Goal: Task Accomplishment & Management: Complete application form

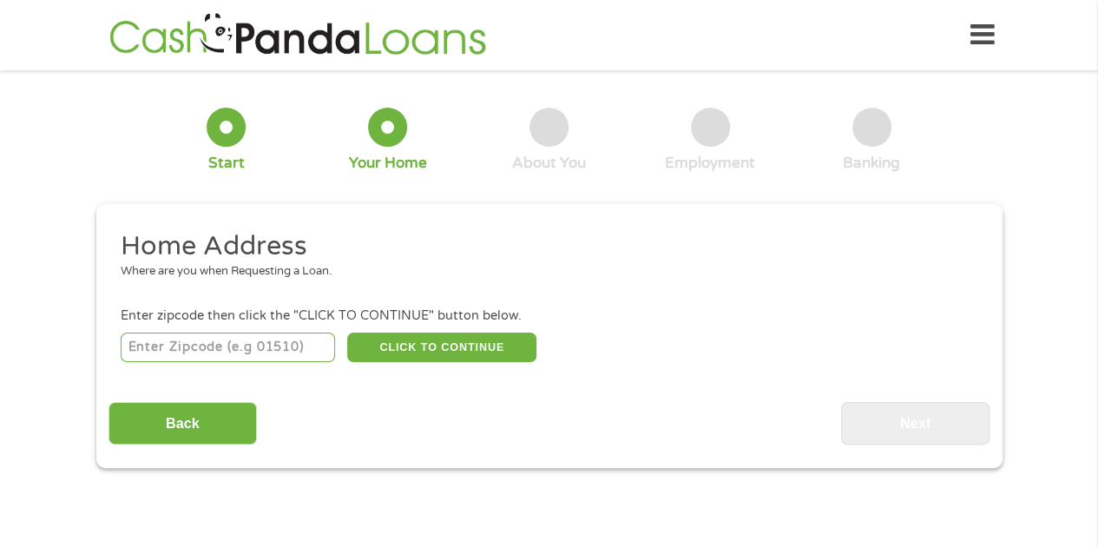
click at [224, 346] on input "number" at bounding box center [228, 347] width 214 height 30
type input "74136"
click at [434, 347] on button "CLICK TO CONTINUE" at bounding box center [441, 347] width 189 height 30
type input "74136"
type input "Tulsa"
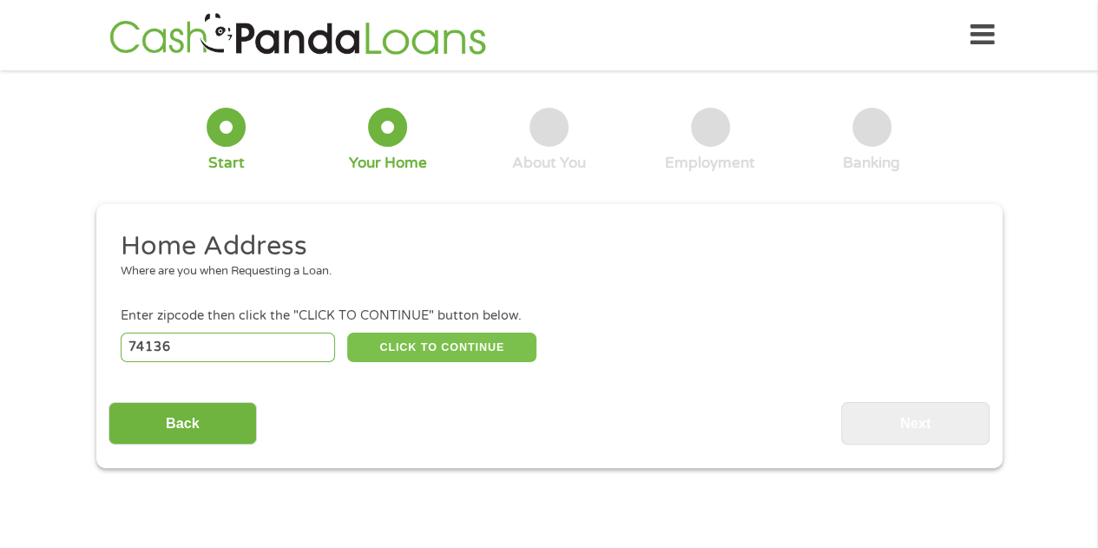
select select "[US_STATE]"
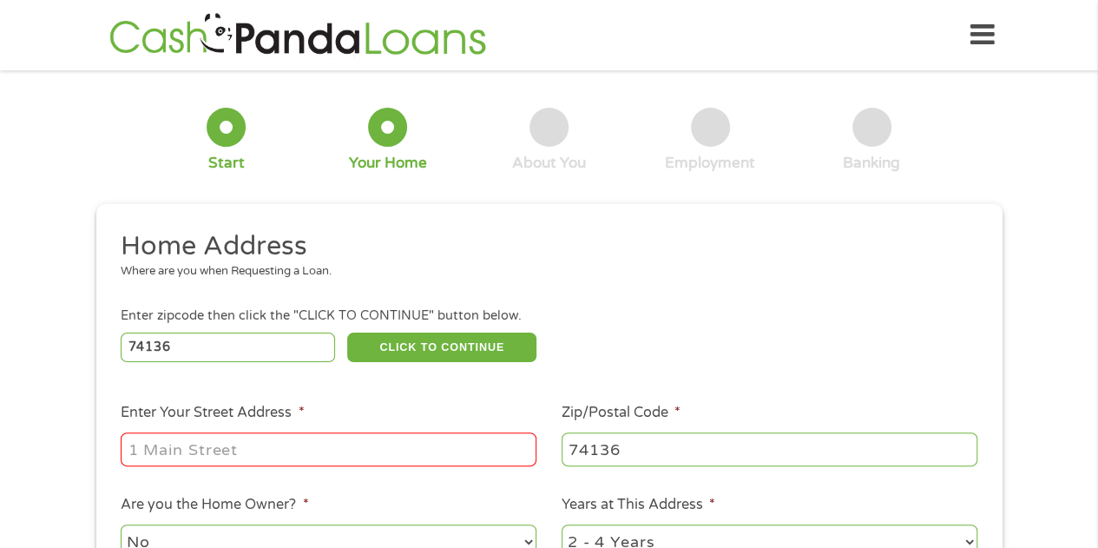
click at [253, 449] on input "Enter Your Street Address *" at bounding box center [329, 448] width 416 height 33
type input "[STREET_ADDRESS]"
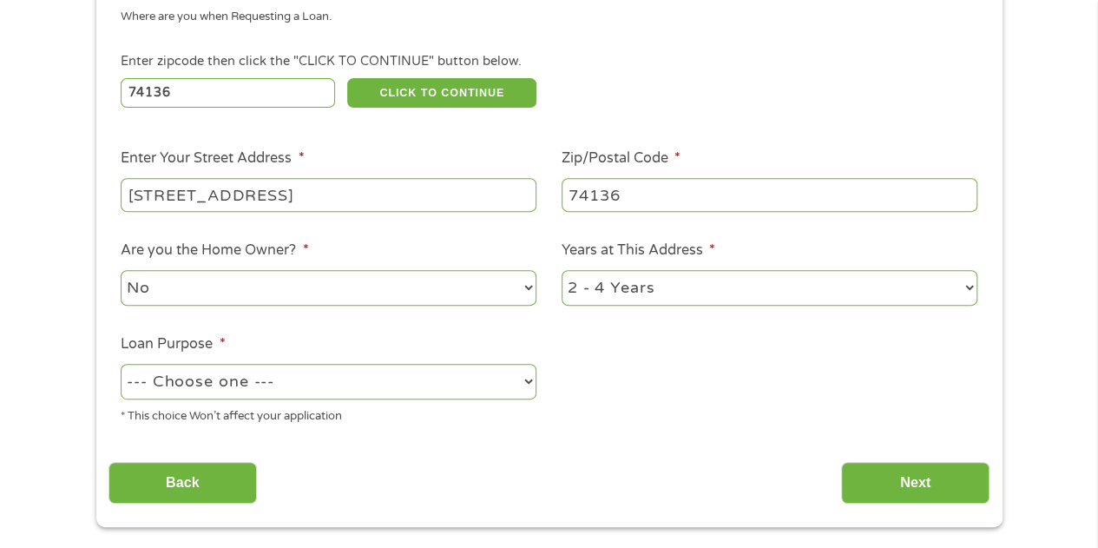
scroll to position [260, 0]
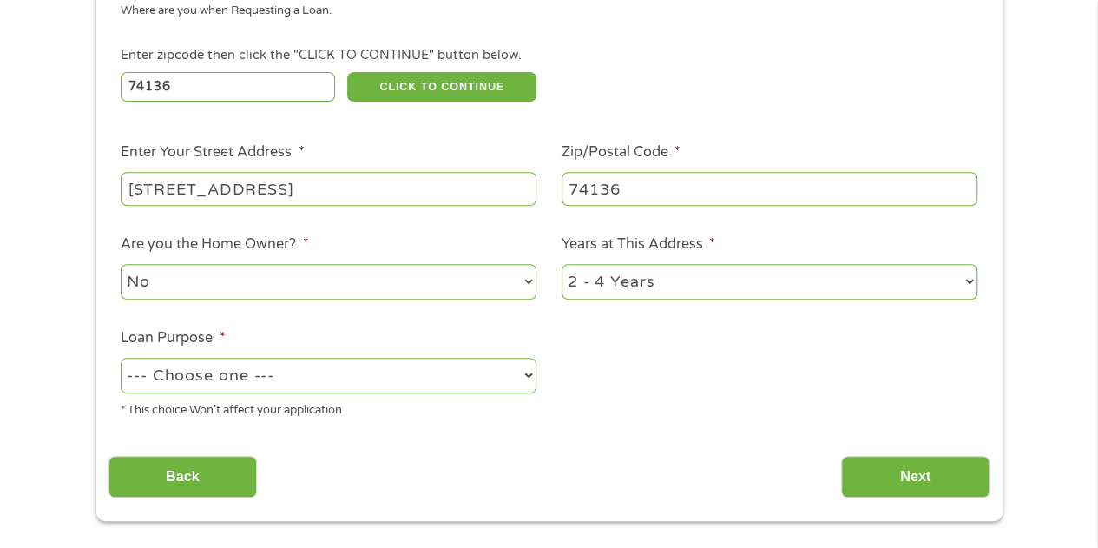
click at [268, 382] on select "--- Choose one --- Pay Bills Debt Consolidation Home Improvement Major Purchase…" at bounding box center [329, 376] width 416 height 36
select select "medicalexpenses"
click at [121, 358] on select "--- Choose one --- Pay Bills Debt Consolidation Home Improvement Major Purchase…" at bounding box center [329, 376] width 416 height 36
drag, startPoint x: 195, startPoint y: 476, endPoint x: 915, endPoint y: 475, distance: 719.5
click at [916, 476] on div "Back Next" at bounding box center [548, 470] width 881 height 55
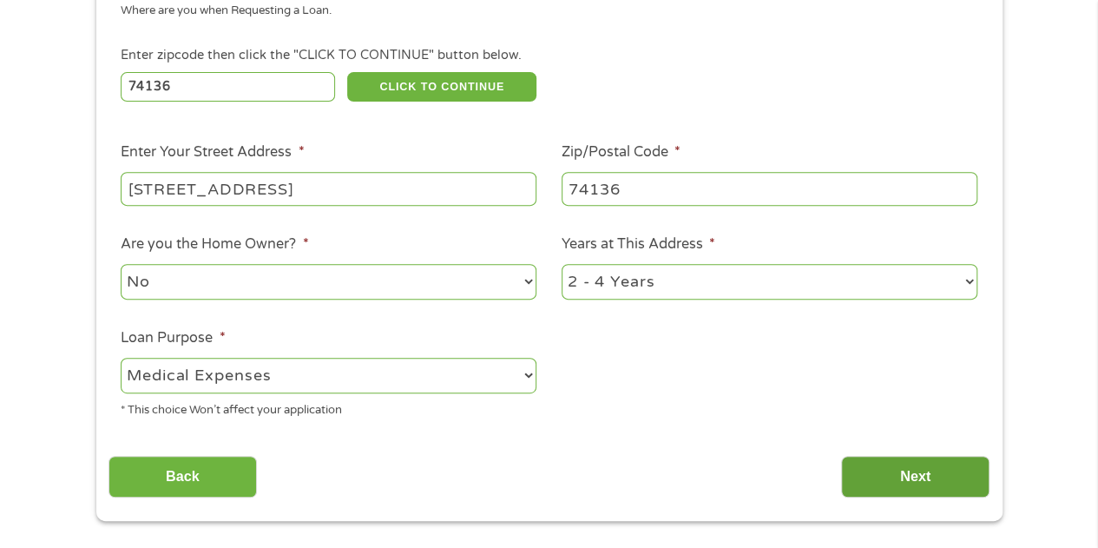
click at [918, 475] on input "Next" at bounding box center [915, 477] width 148 height 43
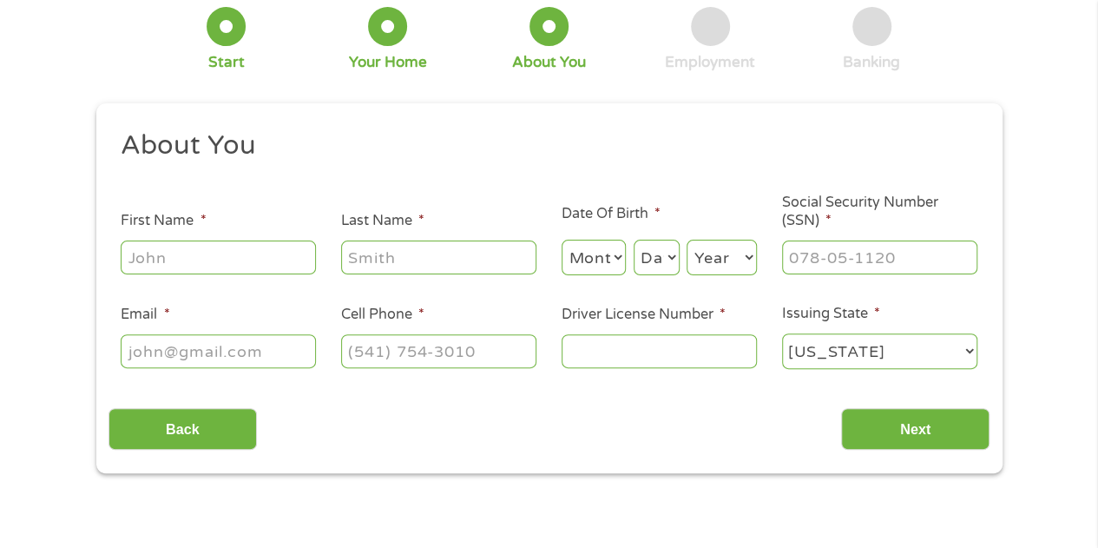
scroll to position [0, 0]
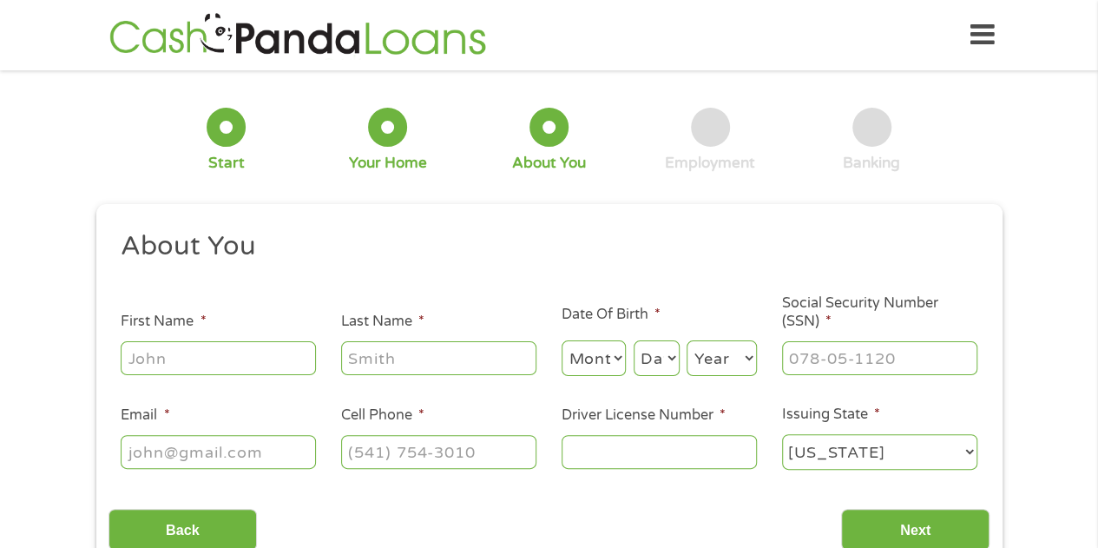
click at [184, 364] on input "First Name *" at bounding box center [218, 357] width 195 height 33
type input "[PERSON_NAME]"
type input "dombski"
type input "[EMAIL_ADDRESS][DOMAIN_NAME]"
type input "[PHONE_NUMBER]"
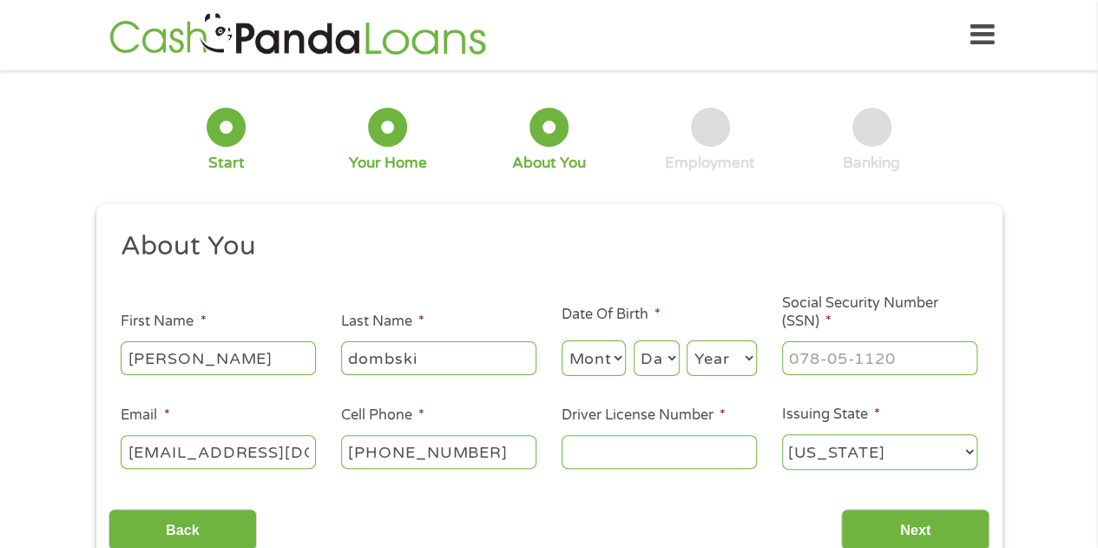
click at [592, 352] on select "Month 1 2 3 4 5 6 7 8 9 10 11 12" at bounding box center [594, 358] width 65 height 36
select select "5"
click at [562, 341] on select "Month 1 2 3 4 5 6 7 8 9 10 11 12" at bounding box center [594, 358] width 65 height 36
click at [653, 367] on select "Day 1 2 3 4 5 6 7 8 9 10 11 12 13 14 15 16 17 18 19 20 21 22 23 24 25 26 27 28 …" at bounding box center [657, 358] width 46 height 36
select select "6"
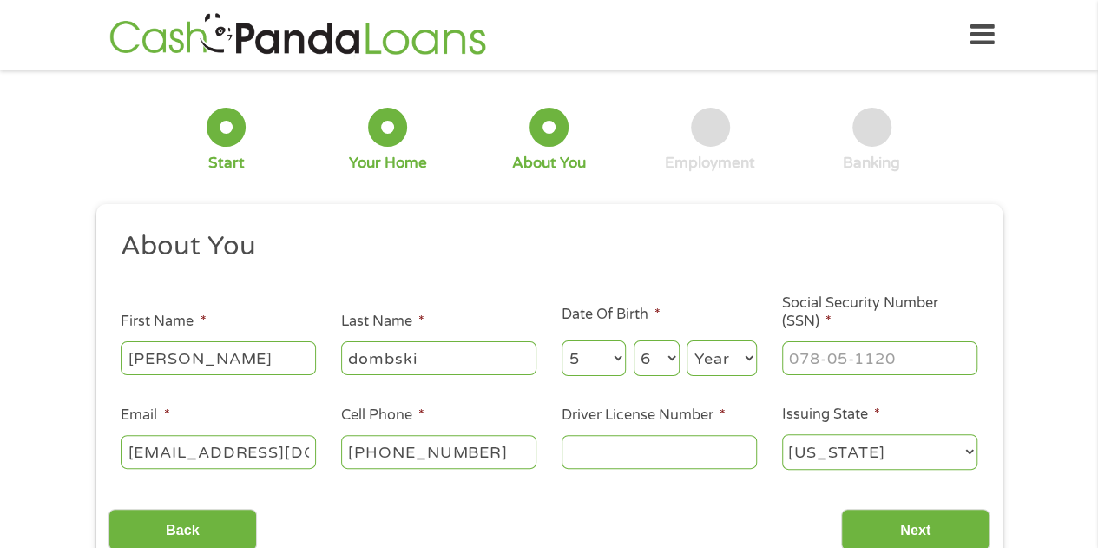
click at [634, 341] on select "Day 1 2 3 4 5 6 7 8 9 10 11 12 13 14 15 16 17 18 19 20 21 22 23 24 25 26 27 28 …" at bounding box center [657, 358] width 46 height 36
click at [709, 354] on select "Year [DATE] 2006 2005 2004 2003 2002 2001 2000 1999 1998 1997 1996 1995 1994 19…" at bounding box center [721, 358] width 70 height 36
select select "1963"
click at [686, 341] on select "Year [DATE] 2006 2005 2004 2003 2002 2001 2000 1999 1998 1997 1996 1995 1994 19…" at bounding box center [721, 358] width 70 height 36
click at [836, 362] on input "___-__-____" at bounding box center [879, 357] width 195 height 33
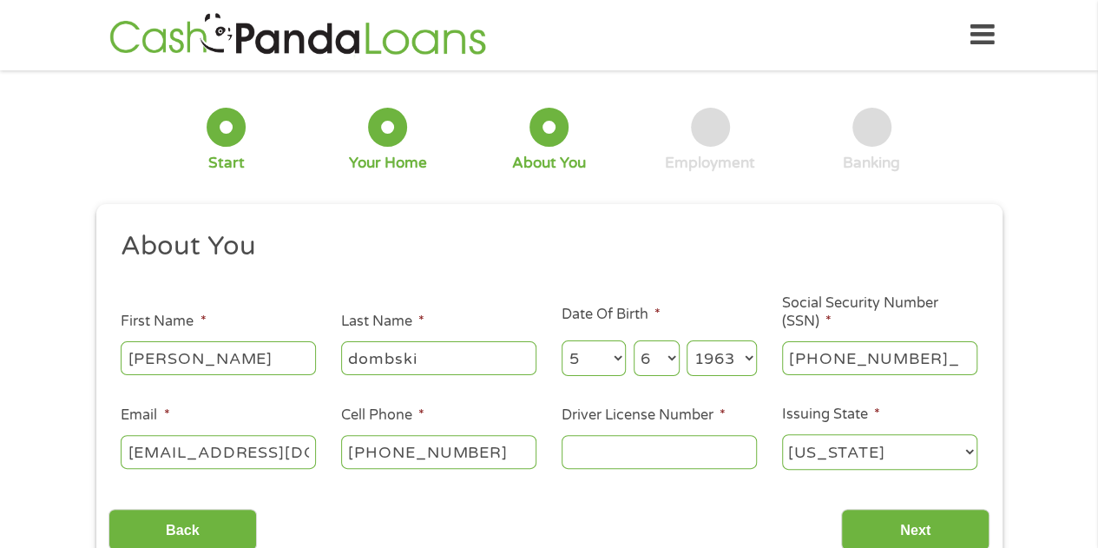
type input "440-64-2328"
click at [641, 445] on input "Driver License Number *" at bounding box center [659, 451] width 195 height 33
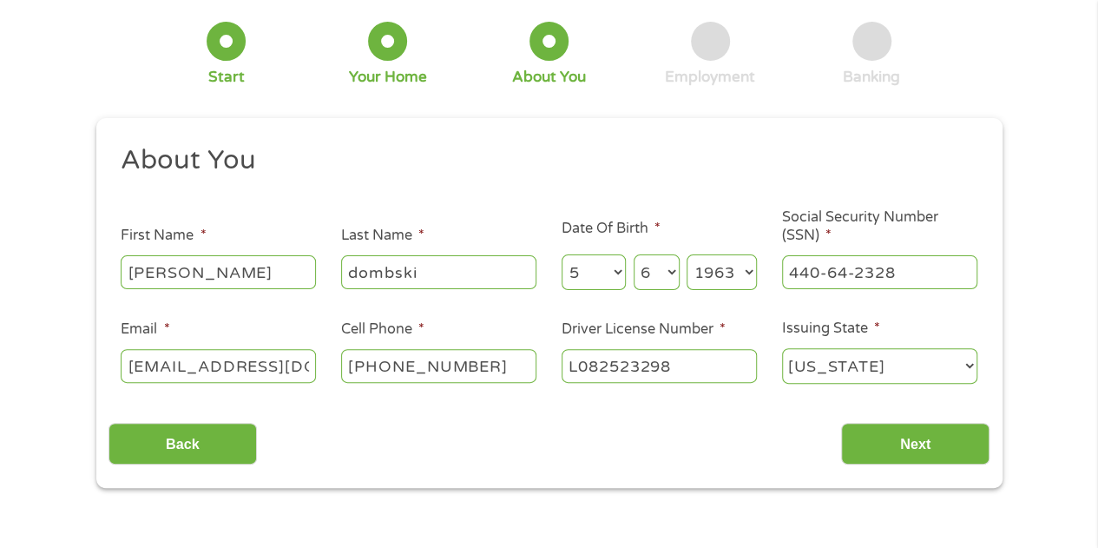
scroll to position [87, 0]
type input "L082523298"
click at [913, 437] on input "Next" at bounding box center [915, 443] width 148 height 43
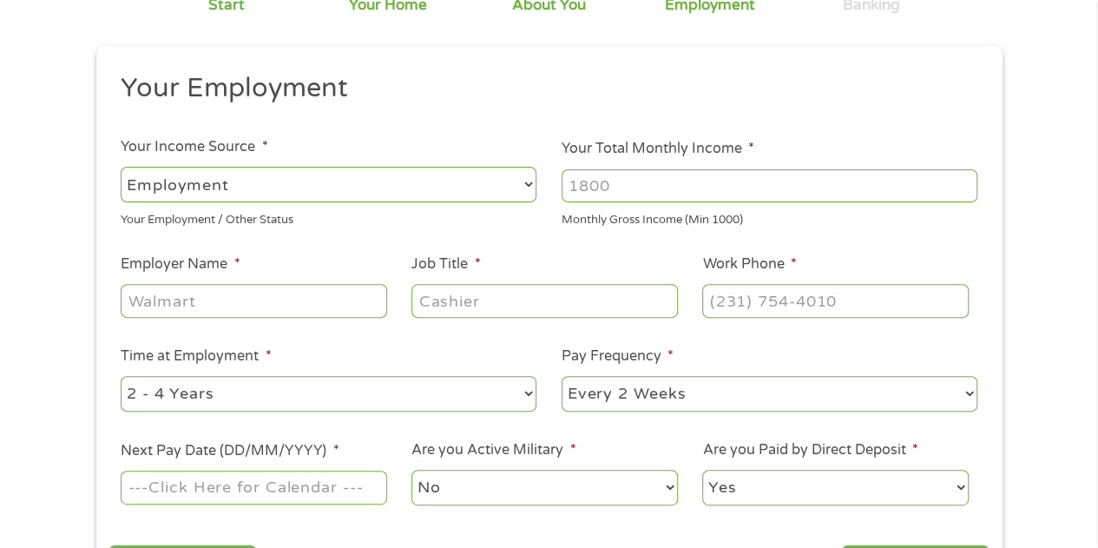
scroll to position [174, 0]
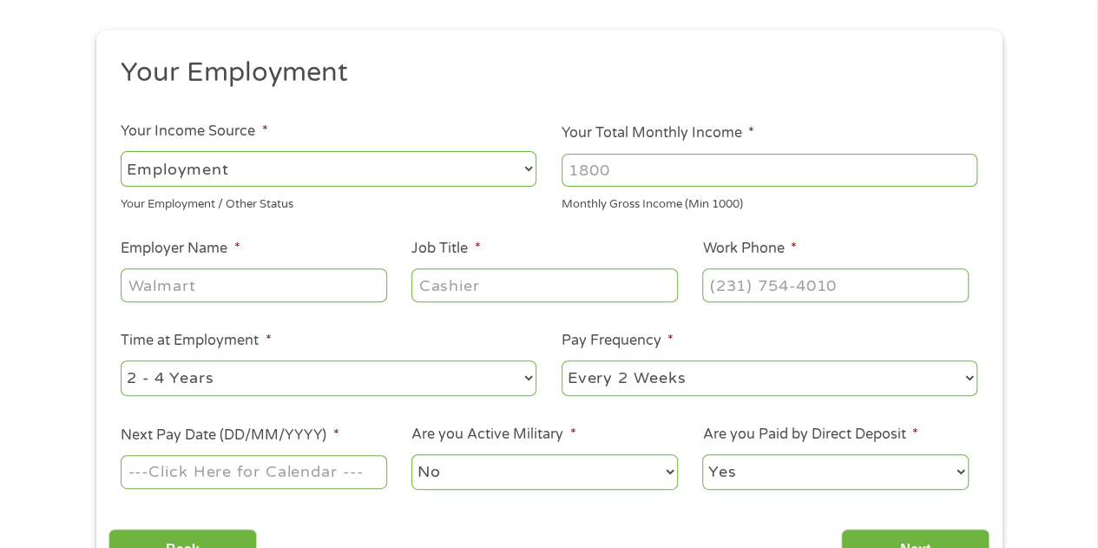
click at [639, 167] on input "Your Total Monthly Income *" at bounding box center [770, 170] width 416 height 33
click at [965, 174] on input "1000" at bounding box center [770, 170] width 416 height 33
drag, startPoint x: 644, startPoint y: 170, endPoint x: 481, endPoint y: 195, distance: 165.1
click at [481, 195] on ul "Your Employment Your Income Source * --- Choose one --- Employment [DEMOGRAPHIC…" at bounding box center [548, 281] width 881 height 450
click at [963, 178] on input "1000" at bounding box center [770, 170] width 416 height 33
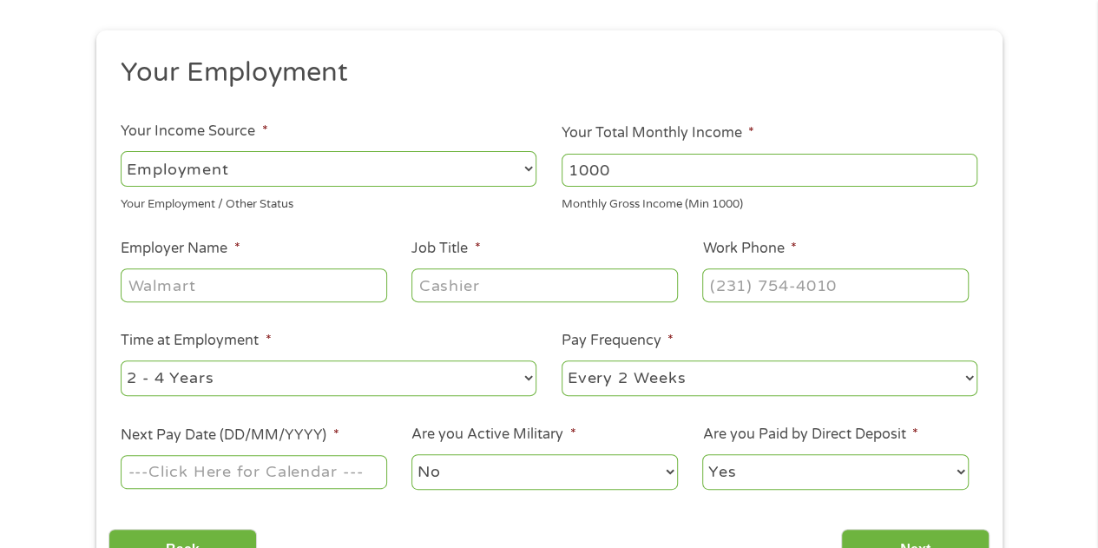
click at [640, 172] on input "1000" at bounding box center [770, 170] width 416 height 33
drag, startPoint x: 633, startPoint y: 170, endPoint x: 541, endPoint y: 183, distance: 92.9
click at [541, 183] on ul "Your Employment Your Income Source * --- Choose one --- Employment [DEMOGRAPHIC…" at bounding box center [548, 281] width 881 height 450
type input "3600"
click at [243, 275] on input "Employer Name *" at bounding box center [254, 284] width 266 height 33
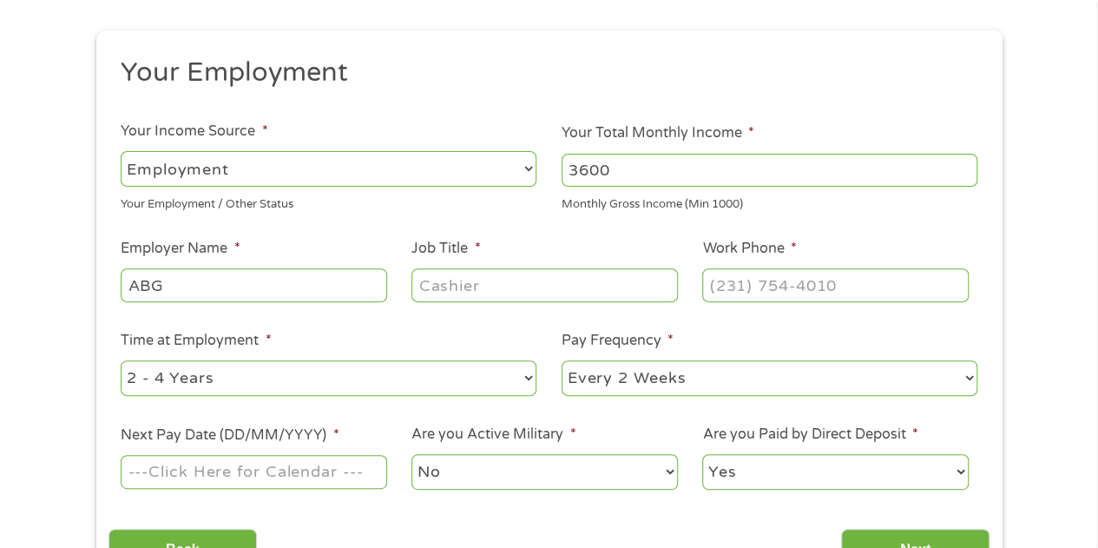
type input "ABG"
click at [476, 286] on input "Job Title *" at bounding box center [544, 284] width 266 height 33
type input "Customer Support Specialist"
type input "[PHONE_NUMBER]"
click at [283, 379] on select "--- Choose one --- 1 Year or less 1 - 2 Years 2 - 4 Years Over 4 Years" at bounding box center [329, 378] width 416 height 36
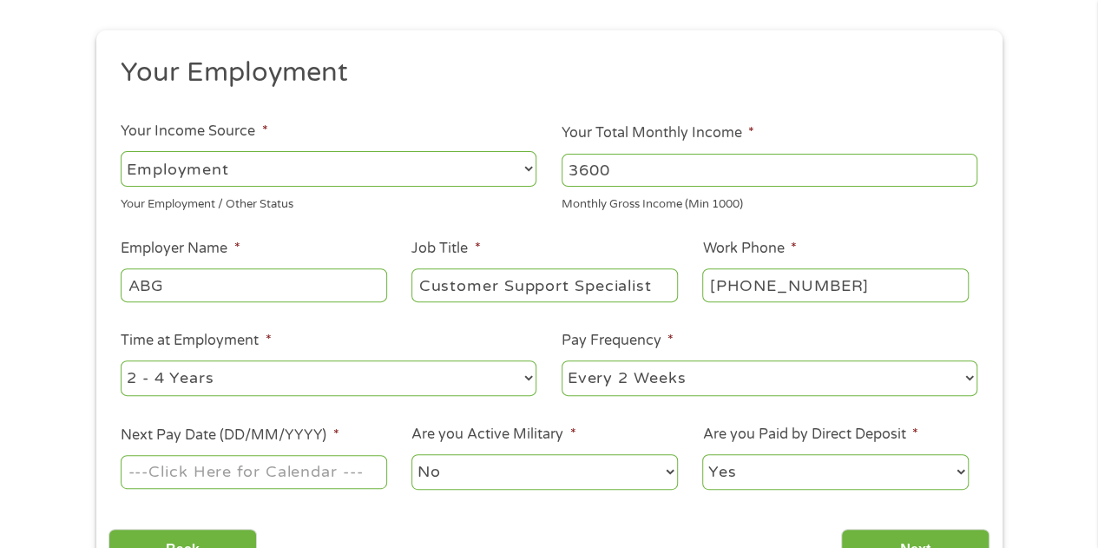
select select "60months"
click at [121, 360] on select "--- Choose one --- 1 Year or less 1 - 2 Years 2 - 4 Years Over 4 Years" at bounding box center [329, 378] width 416 height 36
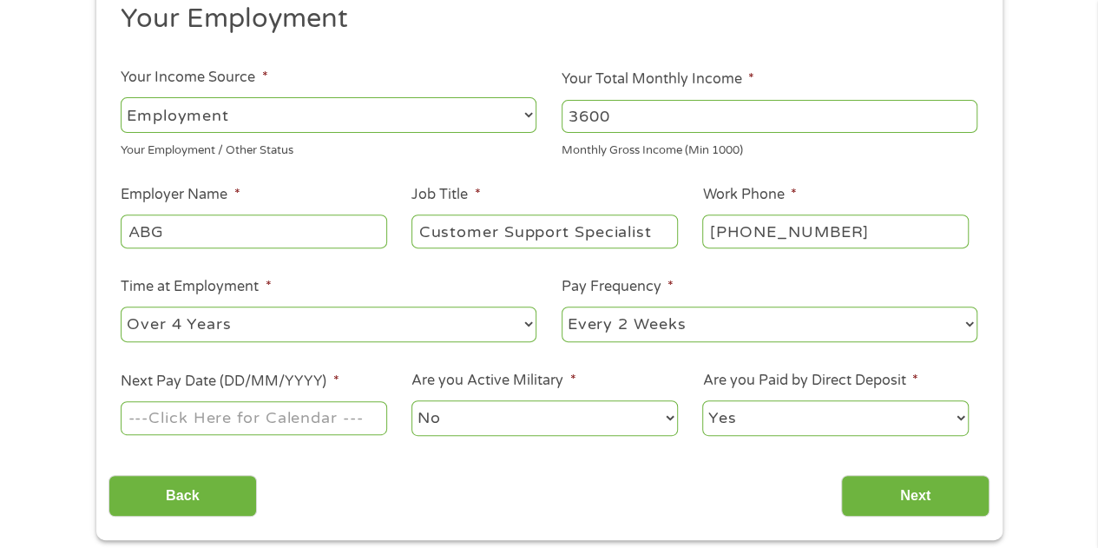
scroll to position [260, 0]
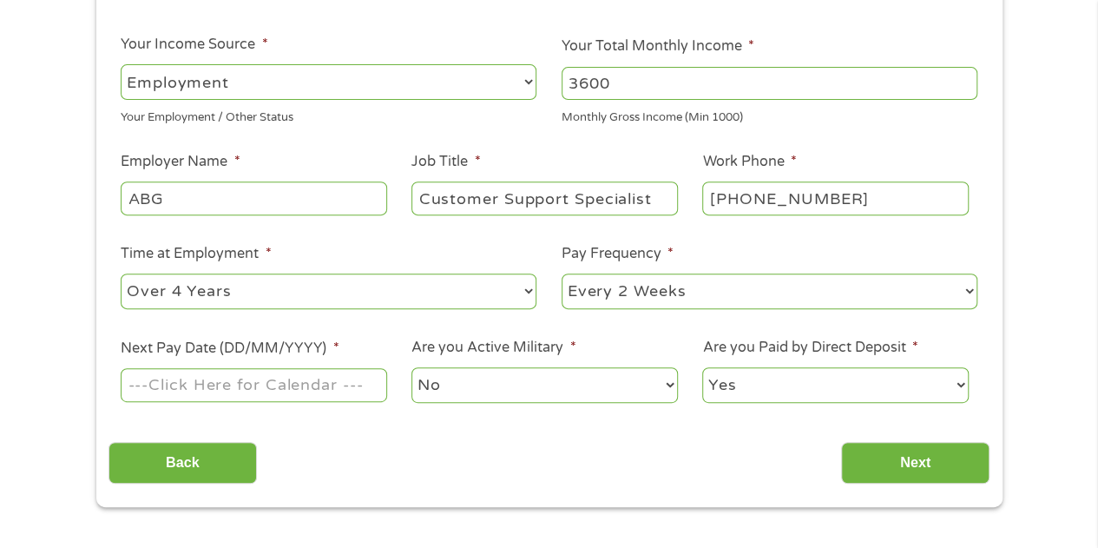
click at [203, 388] on input "Next Pay Date (DD/MM/YYYY) *" at bounding box center [254, 384] width 266 height 33
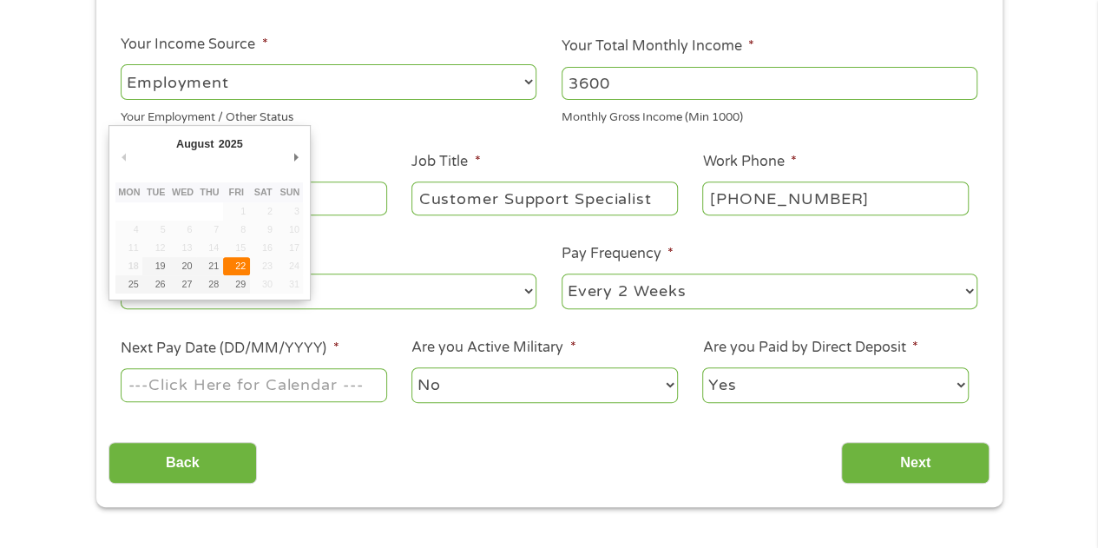
type input "[DATE]"
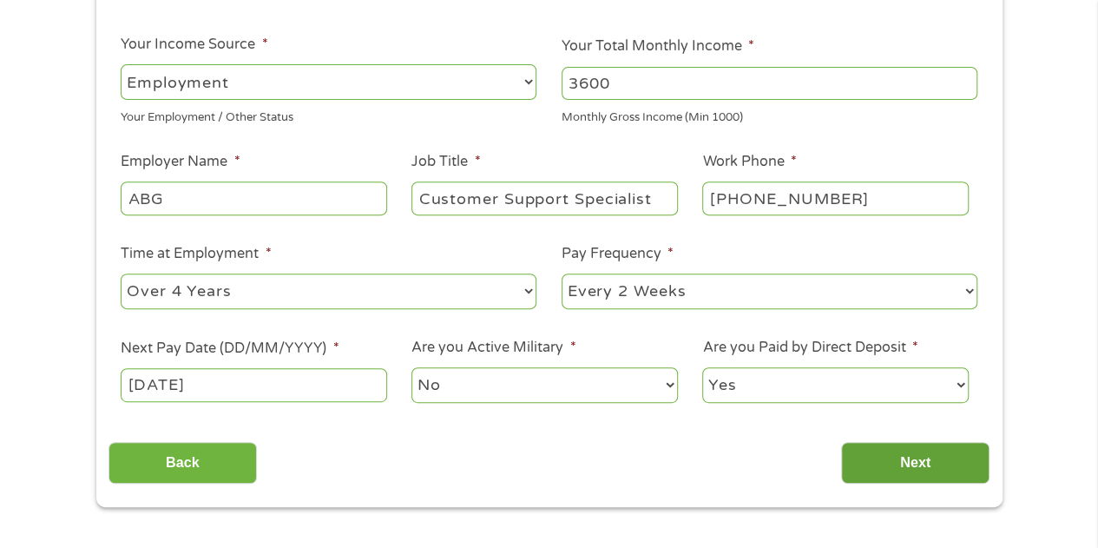
click at [897, 471] on input "Next" at bounding box center [915, 463] width 148 height 43
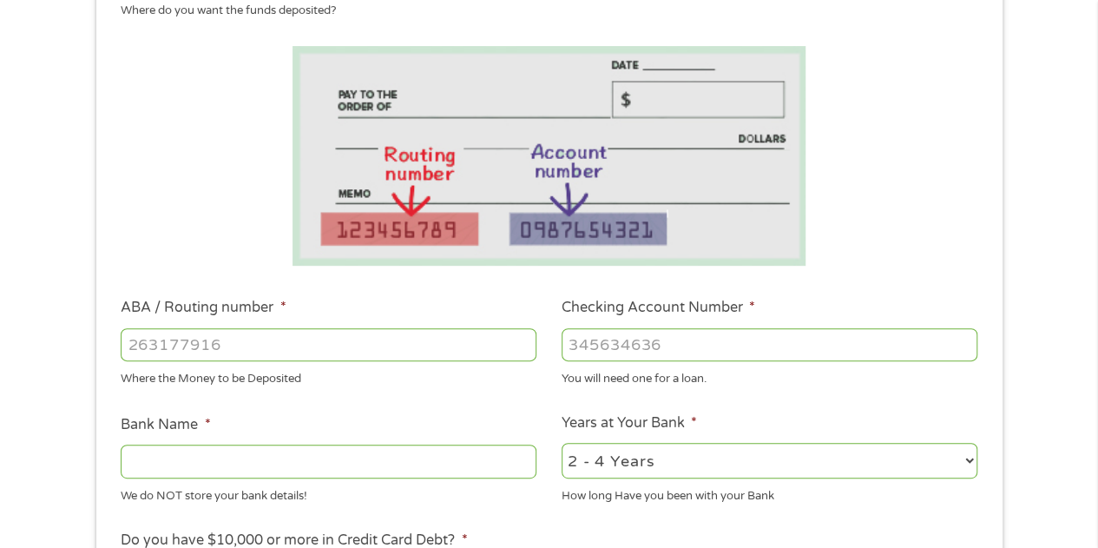
click at [216, 345] on input "ABA / Routing number *" at bounding box center [329, 344] width 416 height 33
type input "103000648"
type input "JPMORGAN CHASE BANK NA"
type input "103000648"
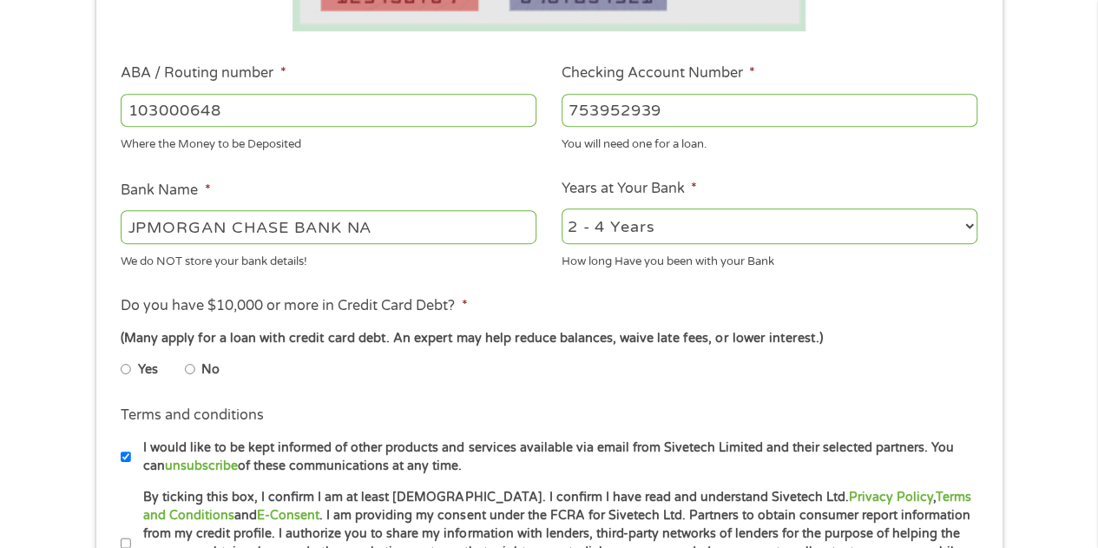
scroll to position [521, 0]
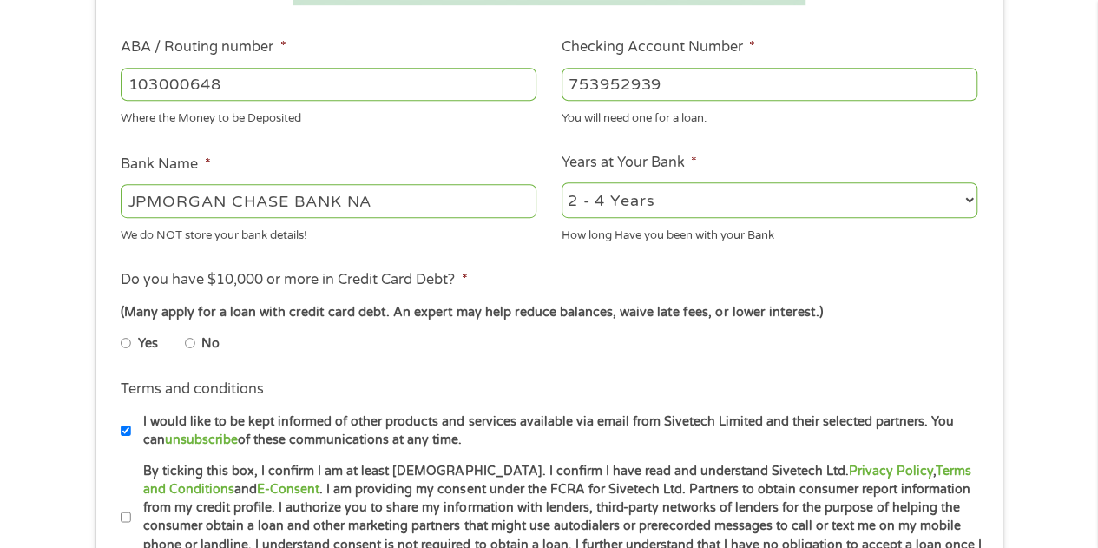
type input "753952939"
click at [625, 206] on select "2 - 4 Years 6 - 12 Months 1 - 2 Years Over 4 Years" at bounding box center [770, 200] width 416 height 36
select select "60months"
click at [562, 183] on select "2 - 4 Years 6 - 12 Months 1 - 2 Years Over 4 Years" at bounding box center [770, 200] width 416 height 36
click at [187, 341] on input "No" at bounding box center [190, 343] width 10 height 28
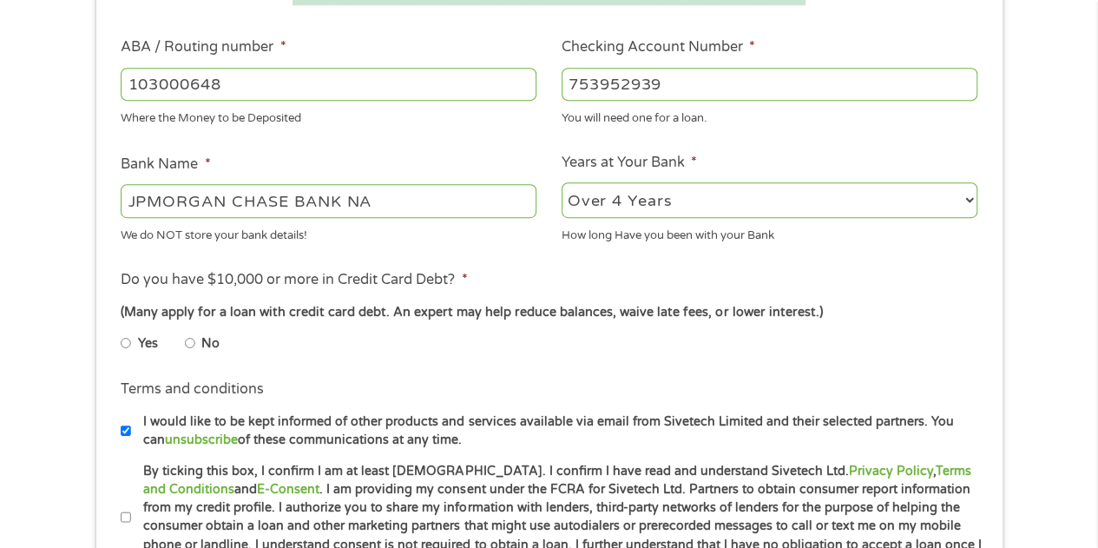
radio input "true"
click at [122, 431] on input "I would like to be kept informed of other products and services available via e…" at bounding box center [126, 431] width 10 height 28
checkbox input "false"
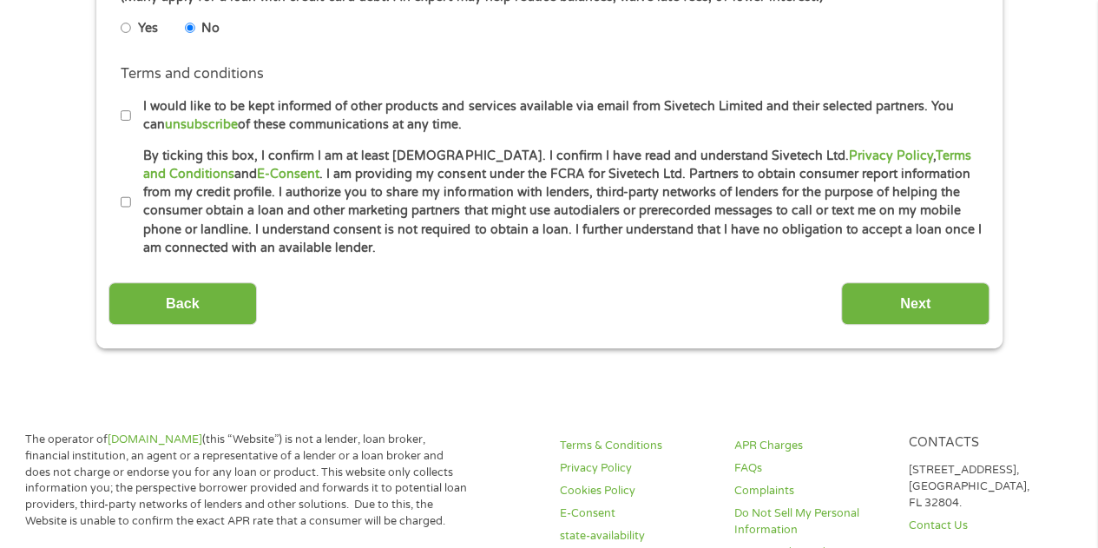
scroll to position [868, 0]
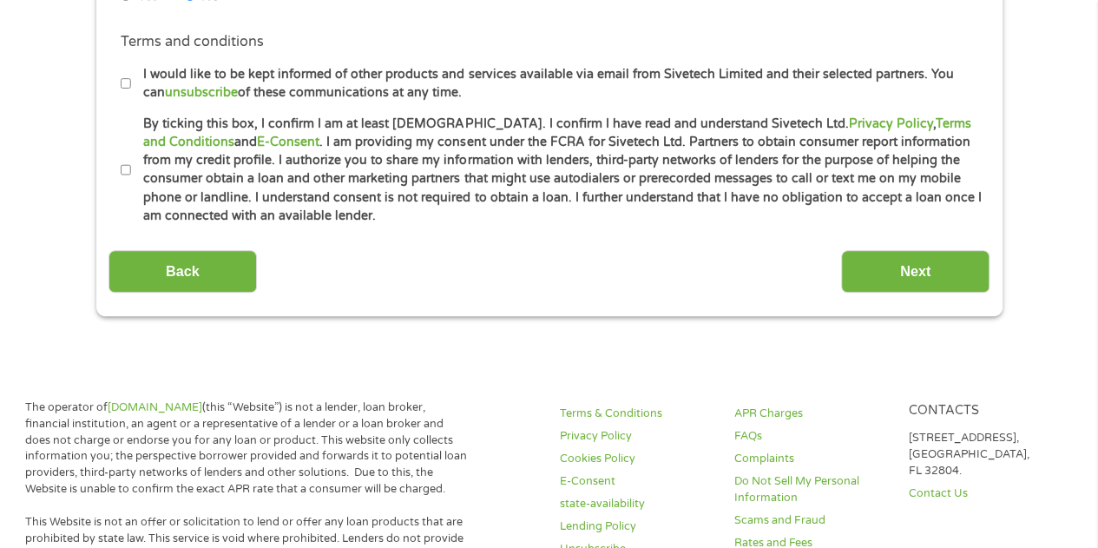
click at [122, 169] on input "By ticking this box, I confirm I am at least [DEMOGRAPHIC_DATA]. I confirm I ha…" at bounding box center [126, 170] width 10 height 28
checkbox input "true"
click at [904, 270] on input "Next" at bounding box center [915, 271] width 148 height 43
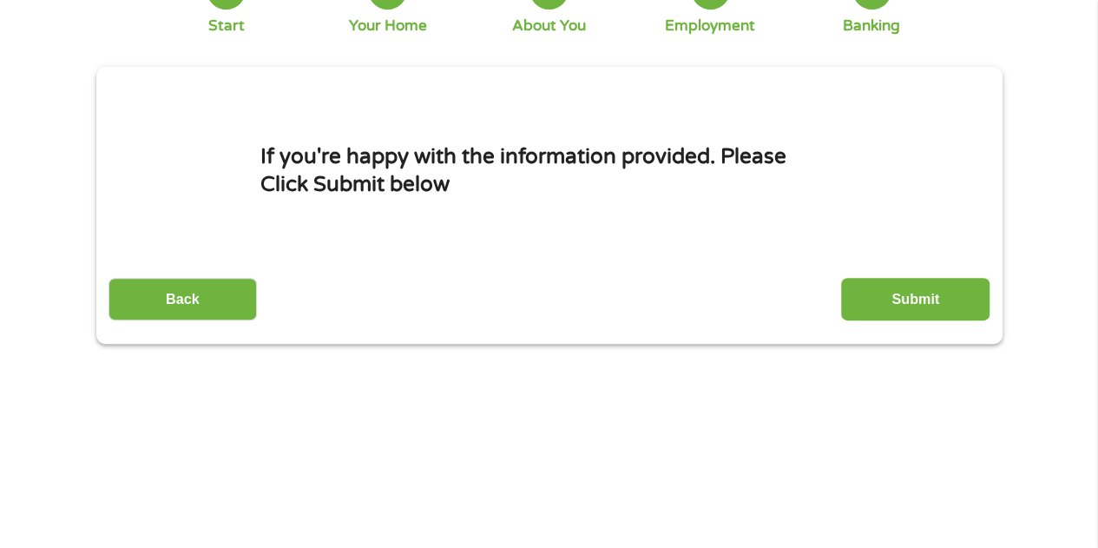
scroll to position [0, 0]
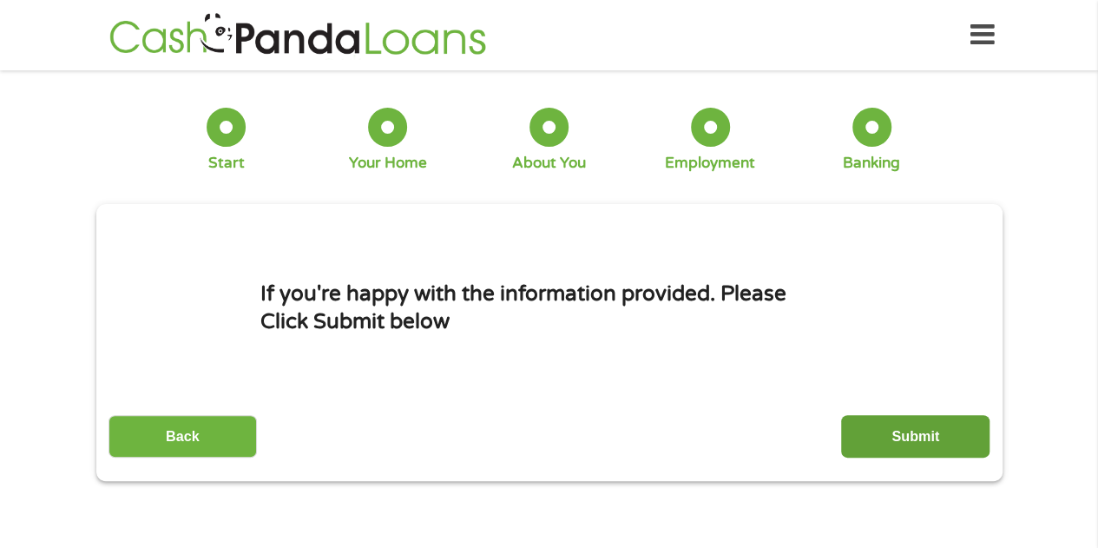
click at [911, 433] on input "Submit" at bounding box center [915, 436] width 148 height 43
